Goal: Task Accomplishment & Management: Manage account settings

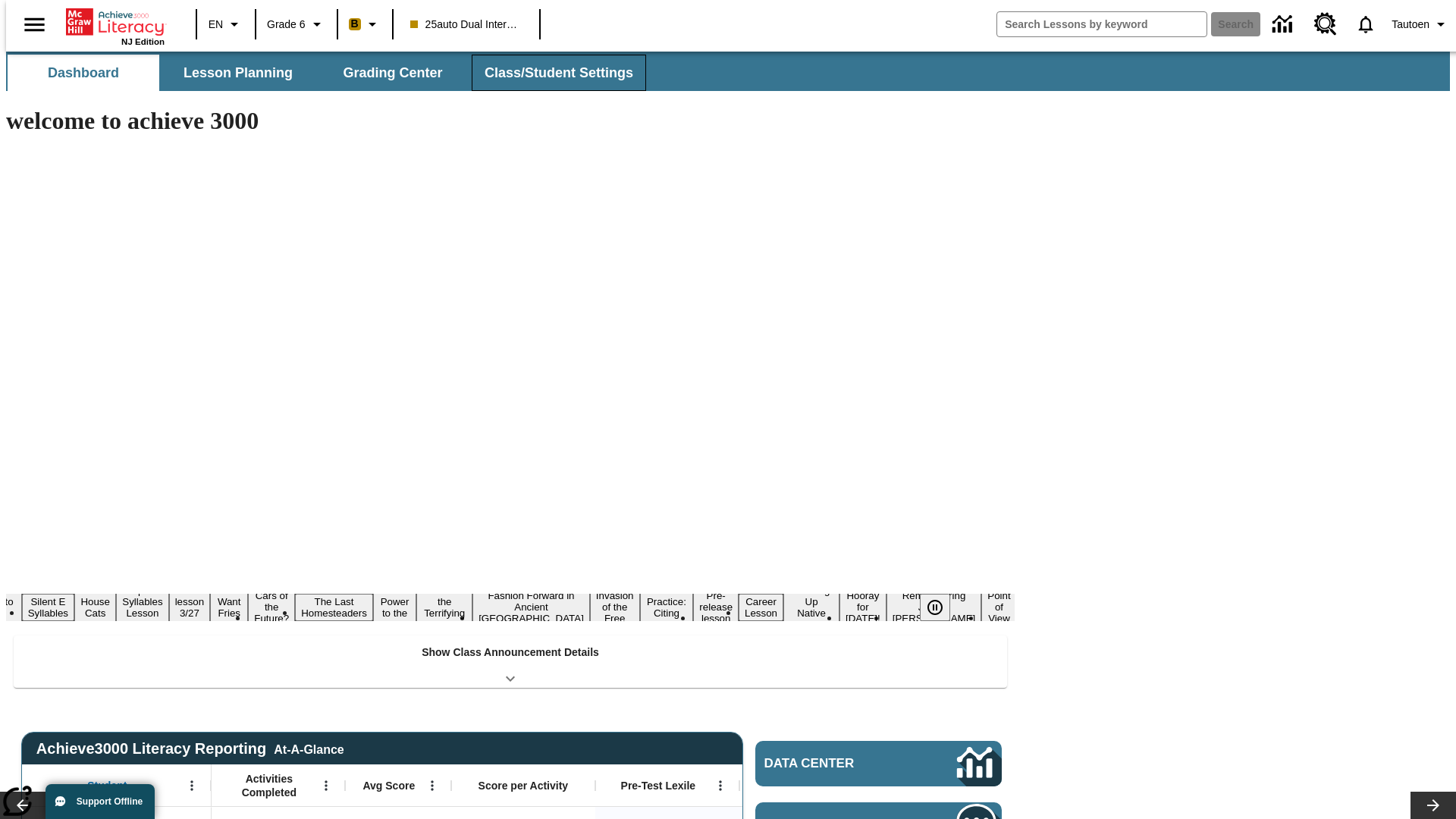
click at [551, 72] on button "Class/Student Settings" at bounding box center [559, 72] width 174 height 37
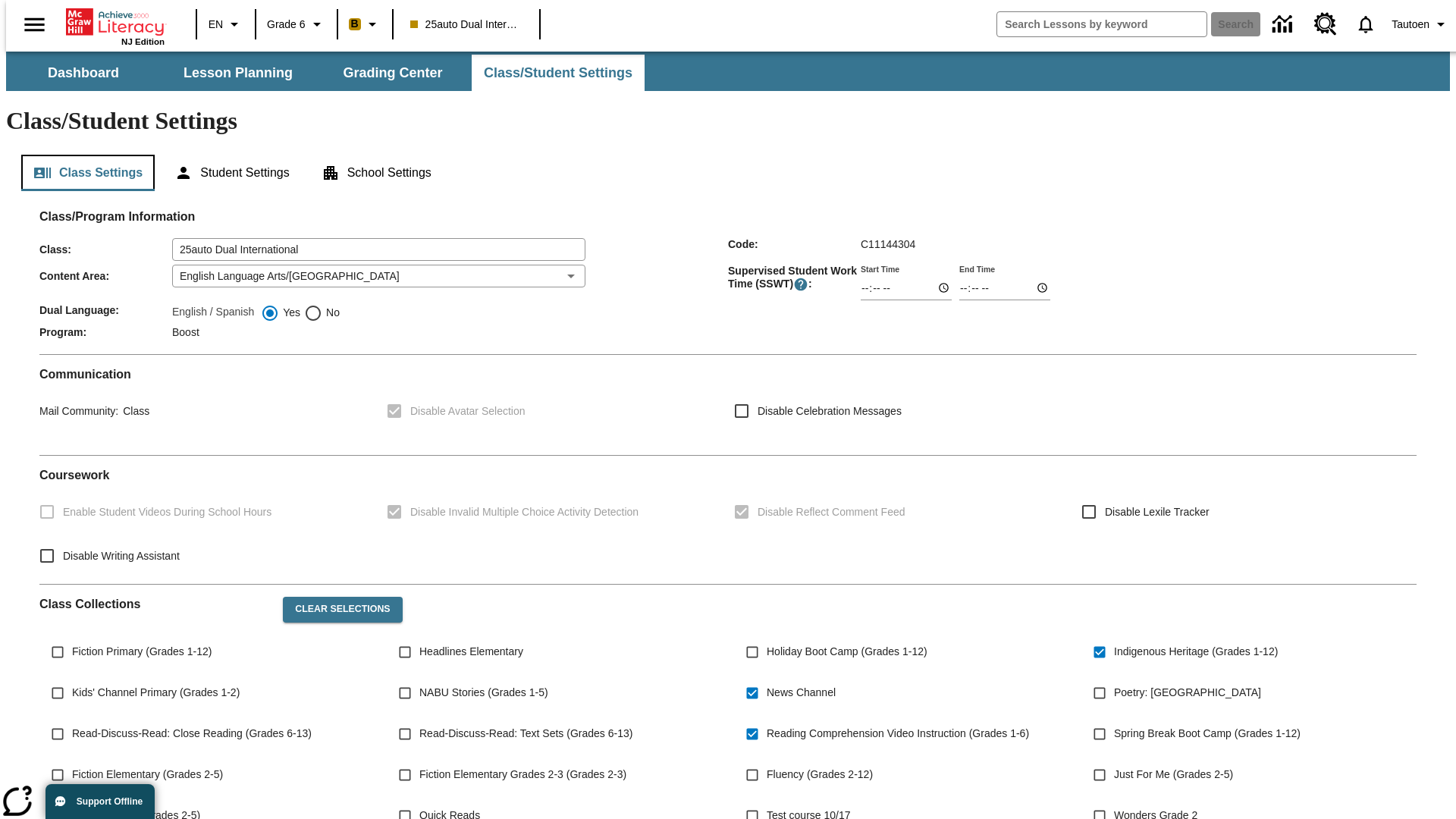
click at [82, 155] on button "Class Settings" at bounding box center [88, 173] width 133 height 37
click at [322, 305] on span "No" at bounding box center [330, 313] width 17 height 16
click at [322, 304] on input "No" at bounding box center [313, 313] width 18 height 18
radio input "true"
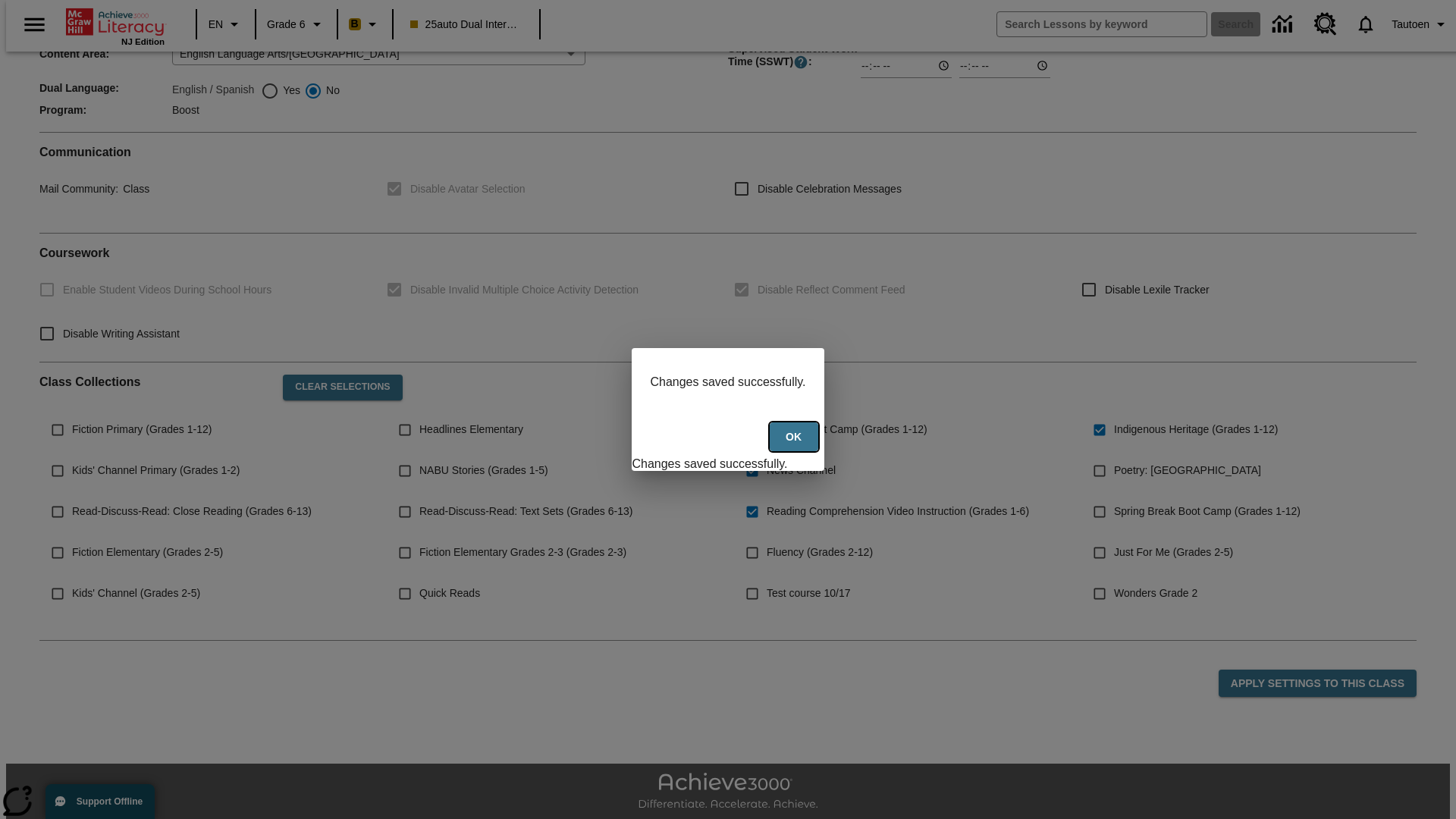
click at [796, 445] on button "Ok" at bounding box center [794, 437] width 49 height 29
